Goal: Task Accomplishment & Management: Complete application form

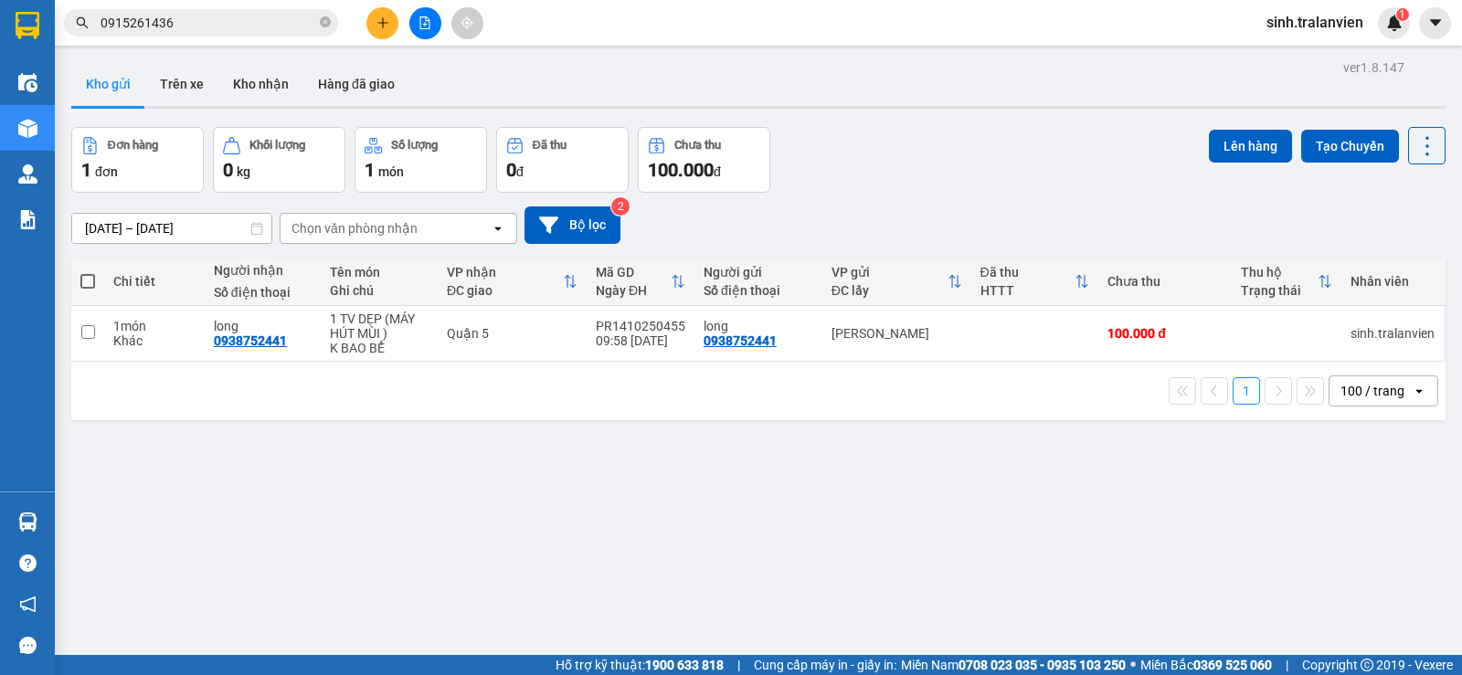
click at [371, 31] on button at bounding box center [382, 23] width 32 height 32
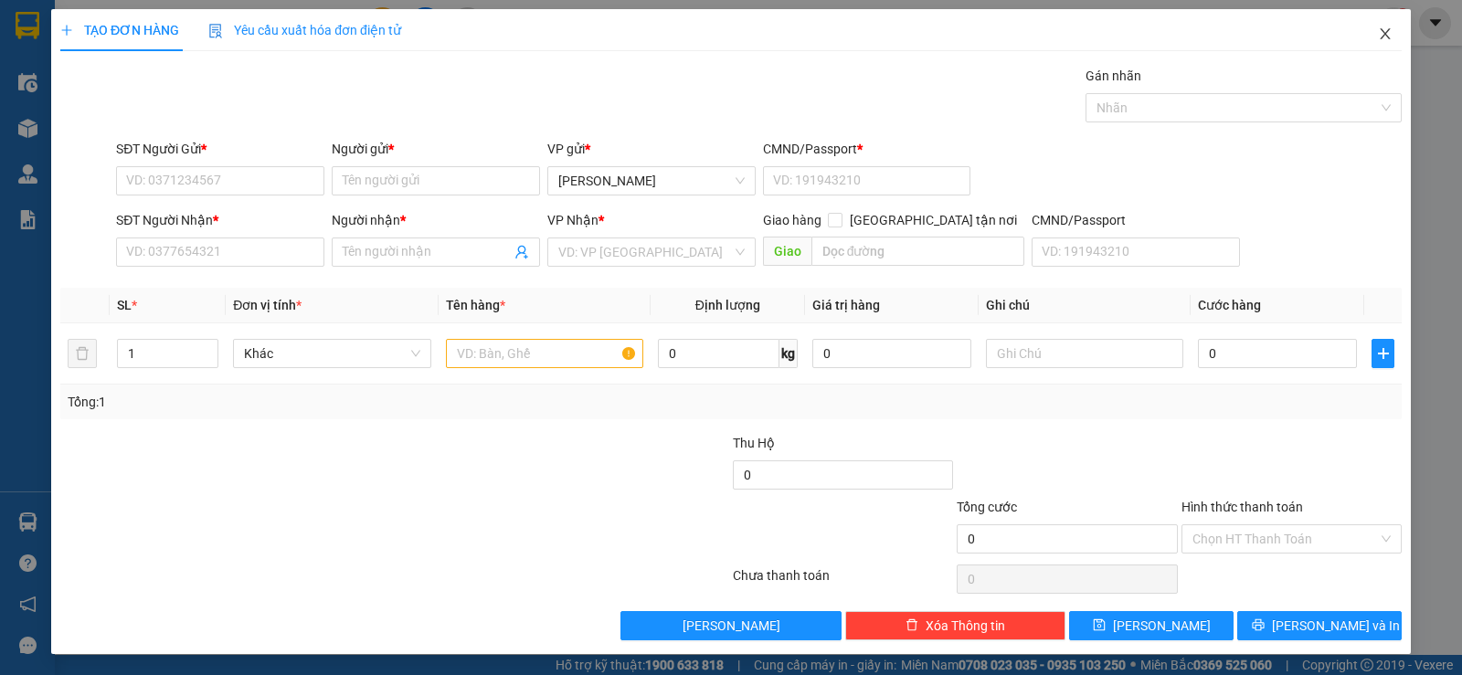
click at [1378, 35] on icon "close" at bounding box center [1385, 33] width 15 height 15
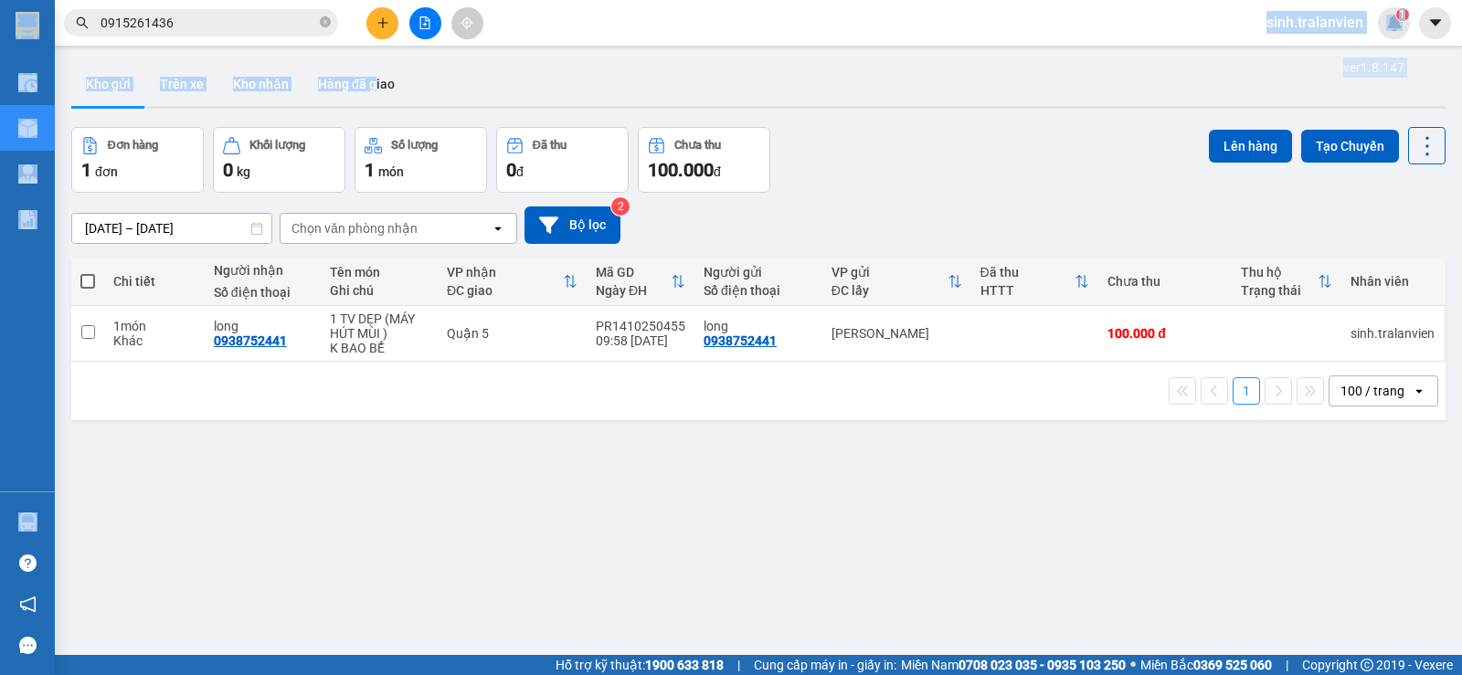
click at [371, 40] on section "Kết quả tìm kiếm ( 1 ) Bộ lọc Thuộc VP này Ngày tạo đơn gần nhất Mã ĐH Trạng th…" at bounding box center [731, 337] width 1462 height 675
click at [381, 23] on icon "plus" at bounding box center [382, 22] width 10 height 1
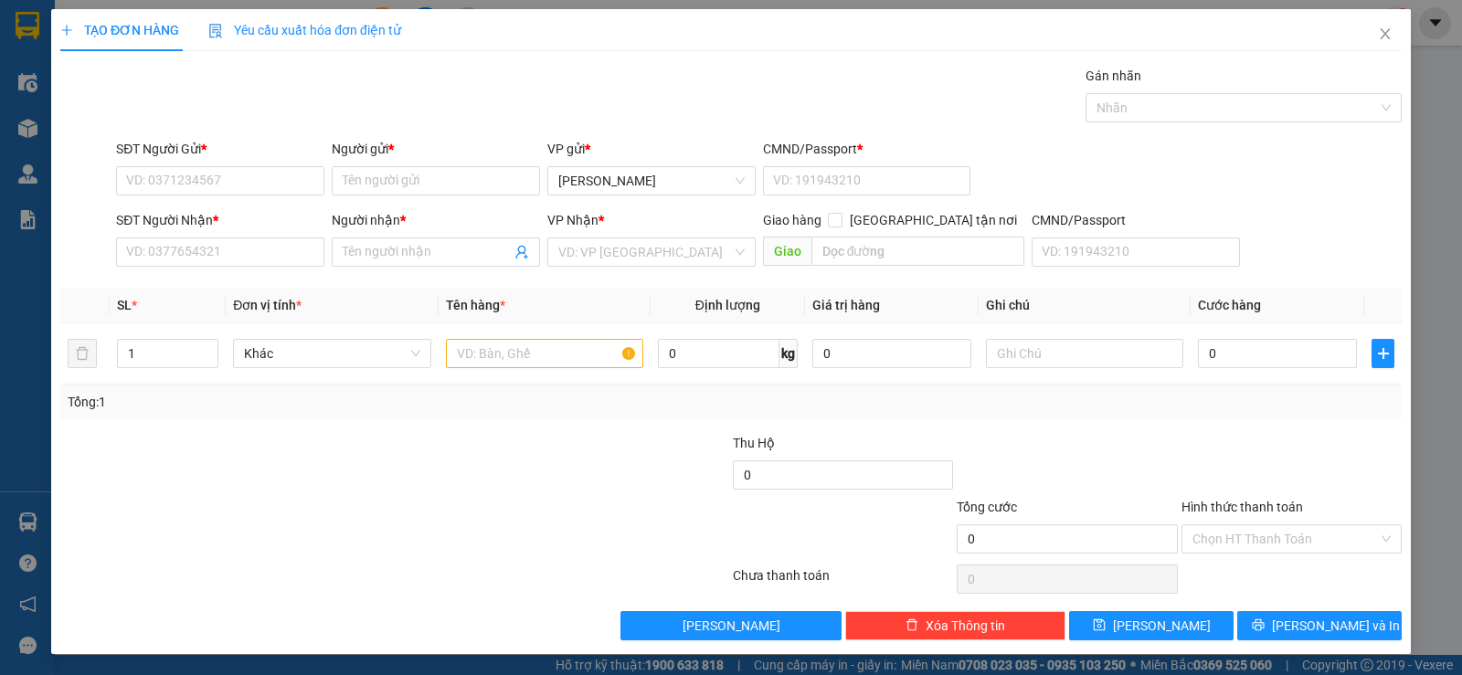
click at [236, 235] on div "SĐT Người Nhận *" at bounding box center [220, 223] width 208 height 27
click at [234, 256] on input "SĐT Người Nhận *" at bounding box center [220, 252] width 208 height 29
click at [216, 289] on div "0375653456 - TRÂM BÚN" at bounding box center [218, 289] width 185 height 20
type input "0375653456"
type input "TRÂM BÚN"
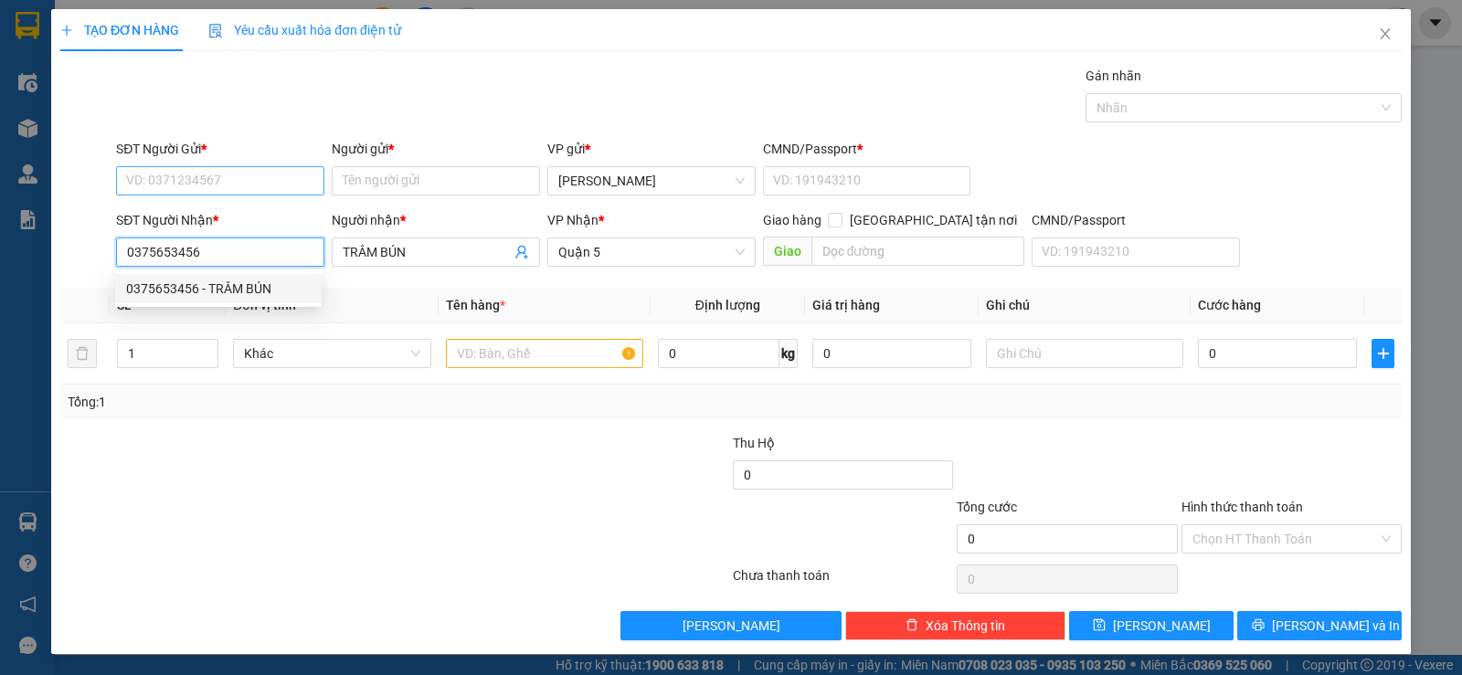
type input "0375653456"
click at [209, 182] on input "SĐT Người Gửi *" at bounding box center [220, 180] width 208 height 29
click at [240, 253] on div "0918428036 - ĐỊNH" at bounding box center [218, 247] width 185 height 20
type input "0918428036"
type input "ĐỊNH"
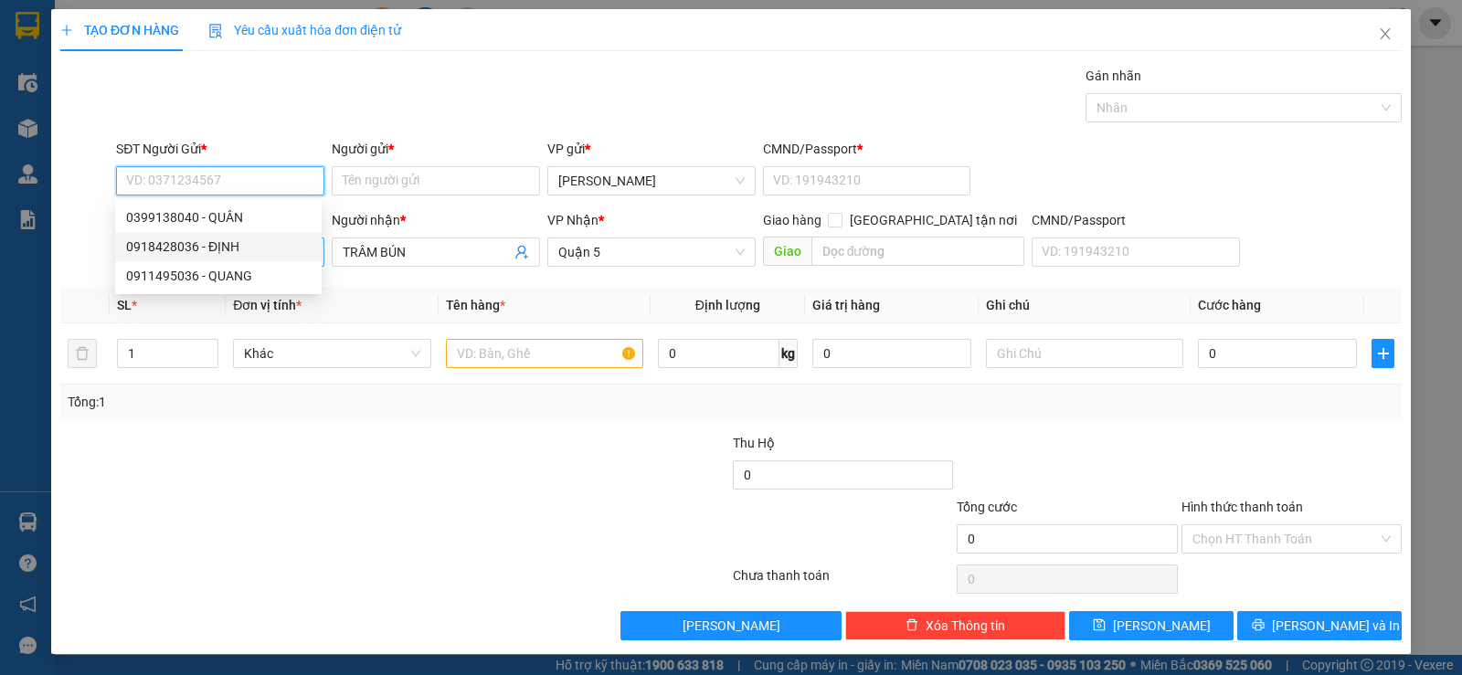
type input "058174007219"
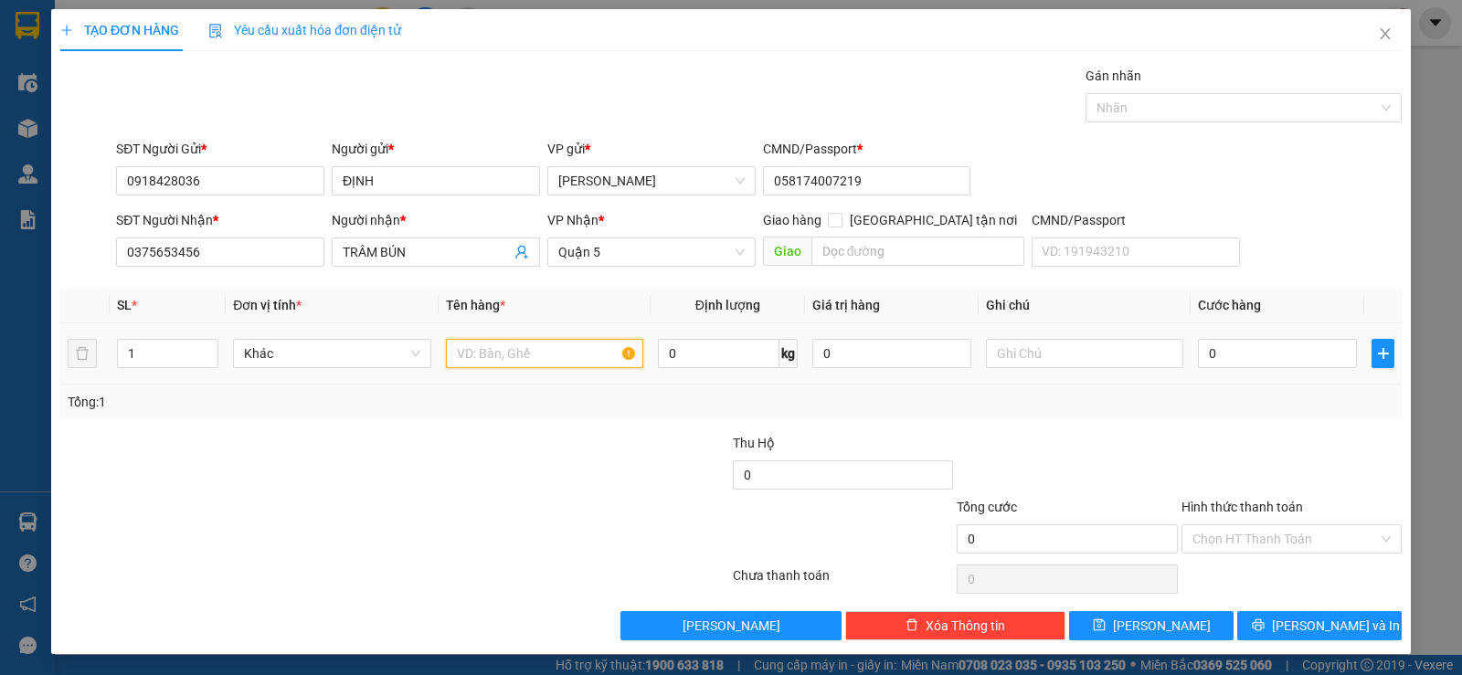
click at [519, 364] on input "text" at bounding box center [544, 353] width 197 height 29
type input "1tx vàng"
type input "5"
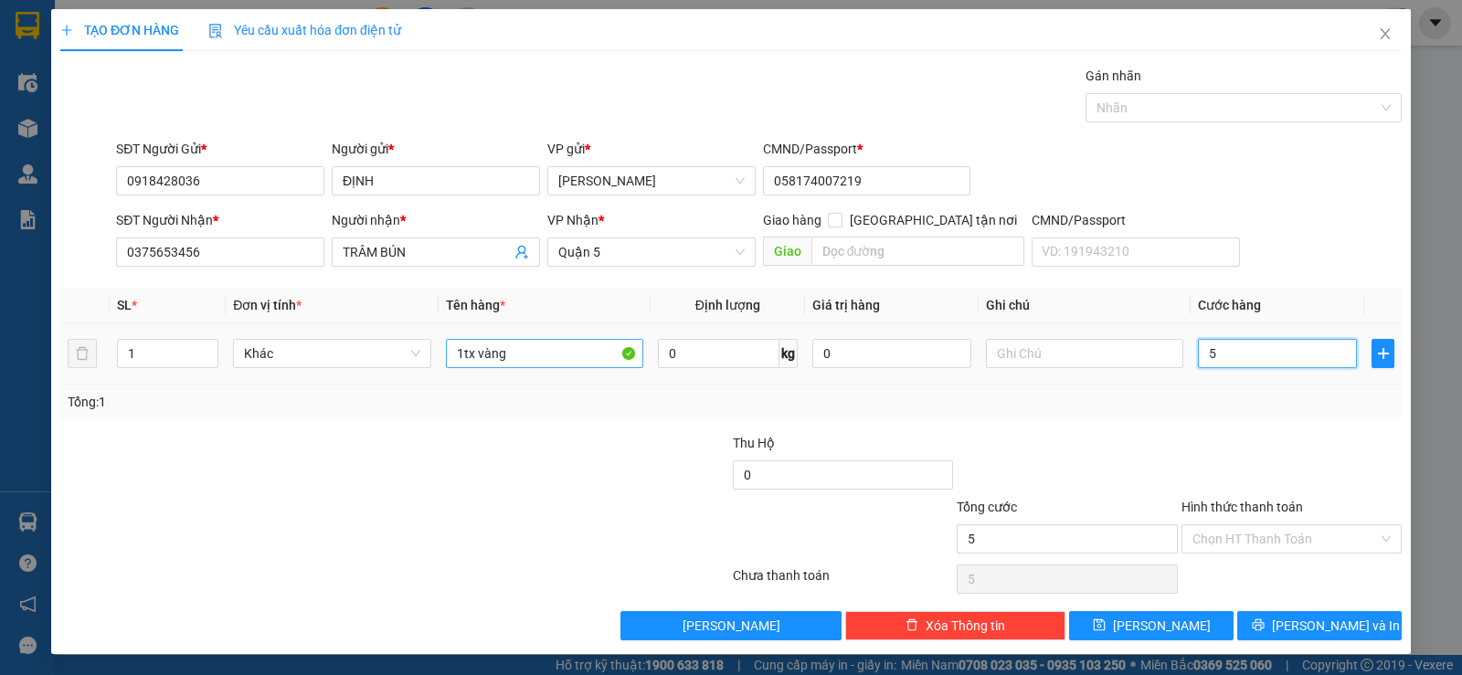
type input "50"
type input "50.000"
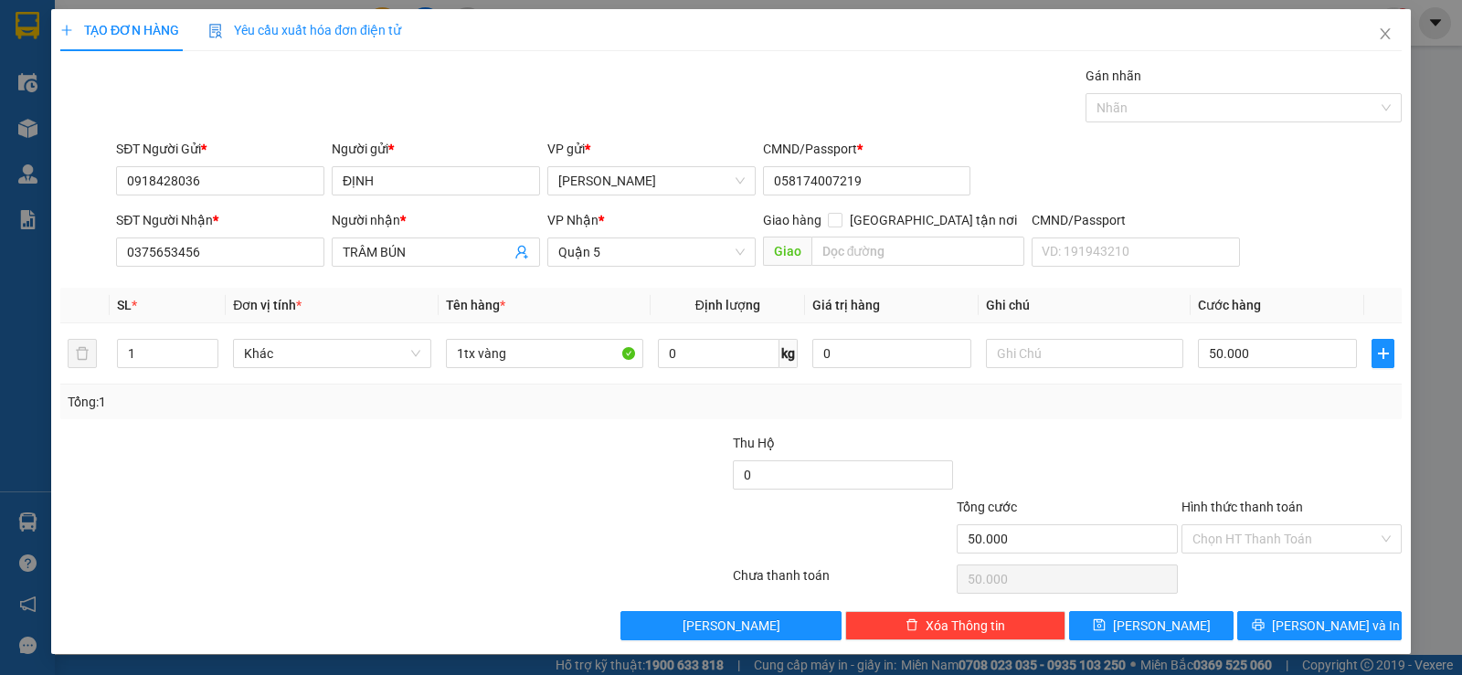
click at [1259, 409] on div "Tổng: 1" at bounding box center [731, 402] width 1327 height 20
click at [1234, 535] on input "Hình thức thanh toán" at bounding box center [1284, 538] width 185 height 27
drag, startPoint x: 1231, startPoint y: 558, endPoint x: 1263, endPoint y: 583, distance: 40.4
click at [1232, 558] on div "Transit Pickup Surcharge Ids Transit Deliver Surcharge Ids Transit Deliver Surc…" at bounding box center [730, 353] width 1341 height 575
click at [1251, 546] on input "Hình thức thanh toán" at bounding box center [1284, 538] width 185 height 27
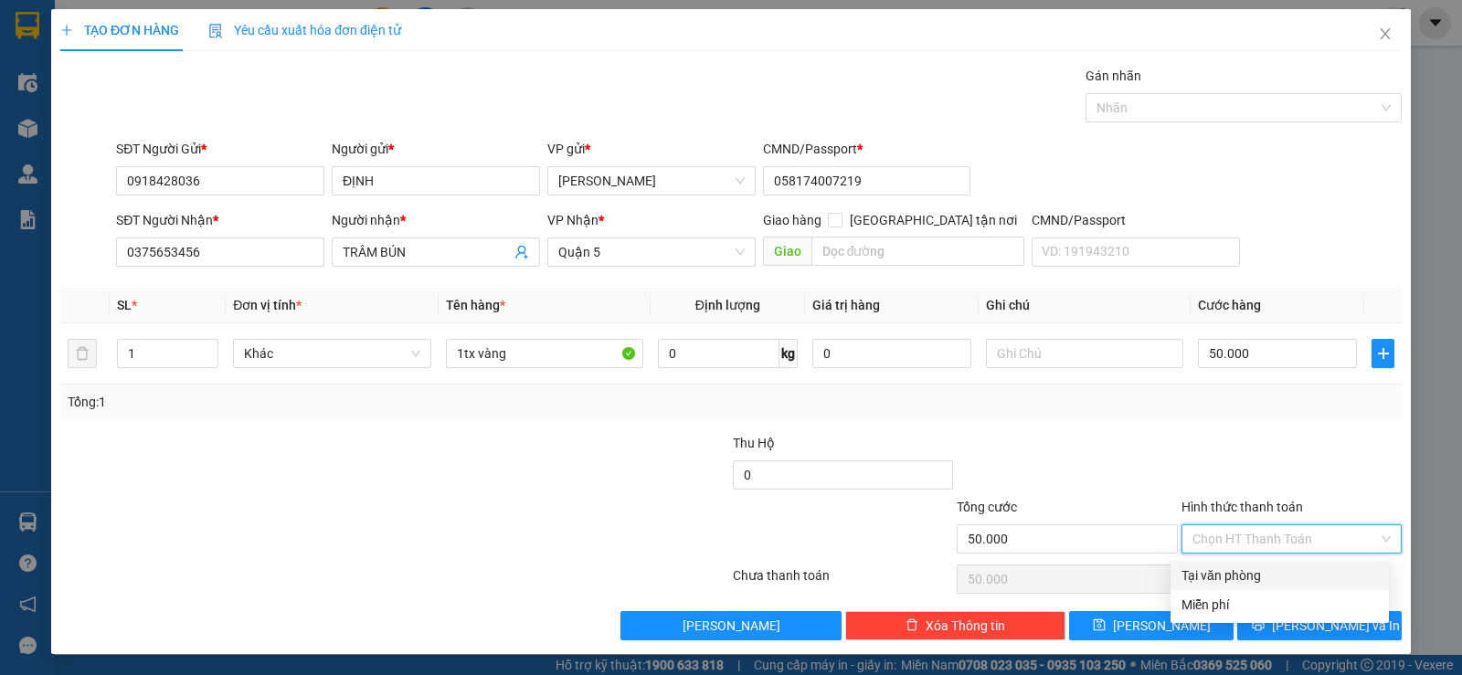
click at [1248, 577] on div "Tại văn phòng" at bounding box center [1279, 576] width 196 height 20
type input "0"
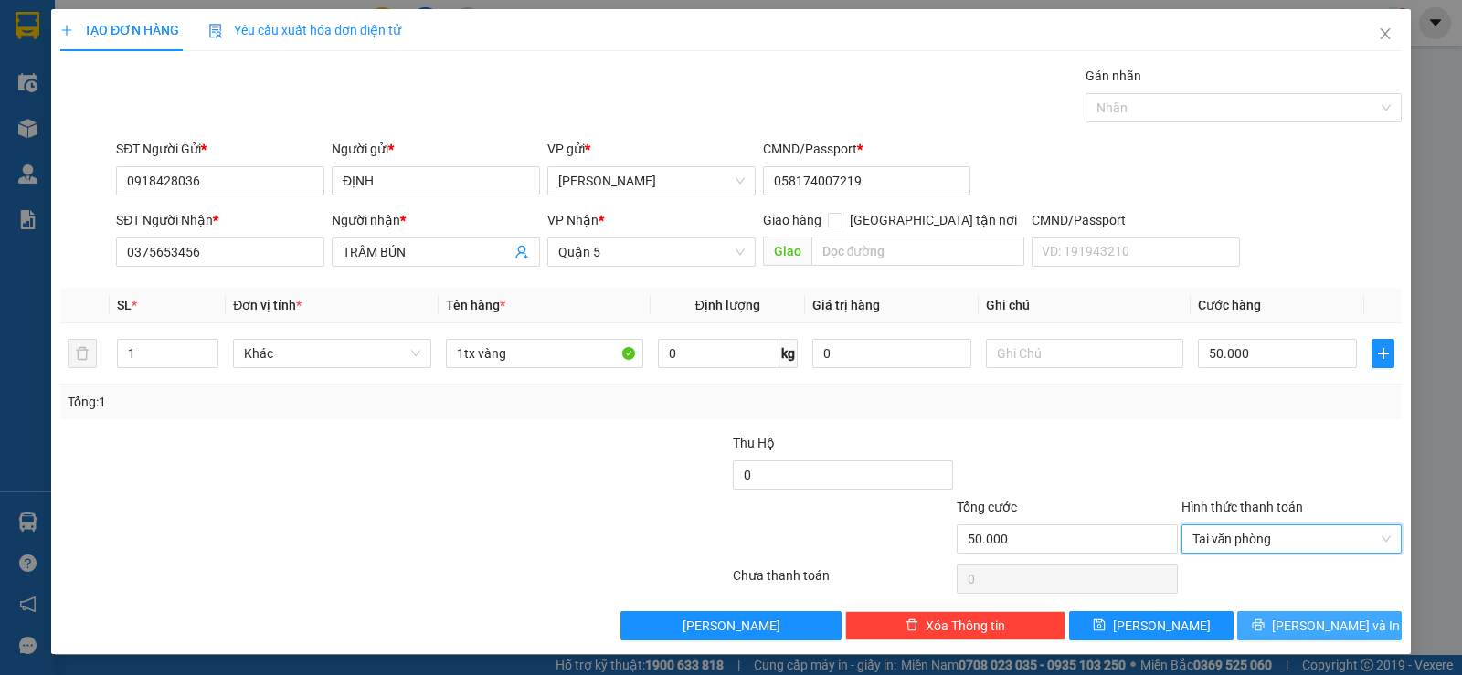
click at [1304, 623] on span "[PERSON_NAME] và In" at bounding box center [1336, 626] width 128 height 20
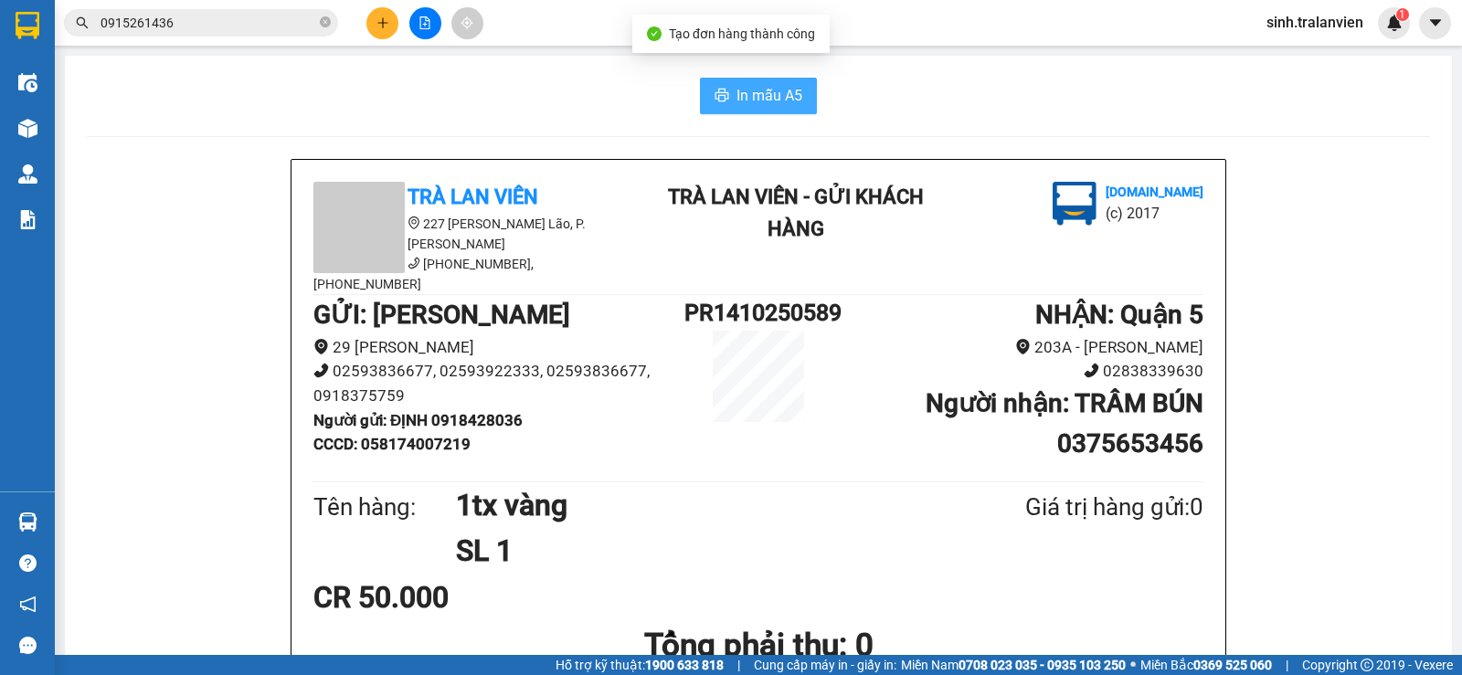
click at [778, 100] on span "In mẫu A5" at bounding box center [769, 95] width 66 height 23
